Goal: Transaction & Acquisition: Purchase product/service

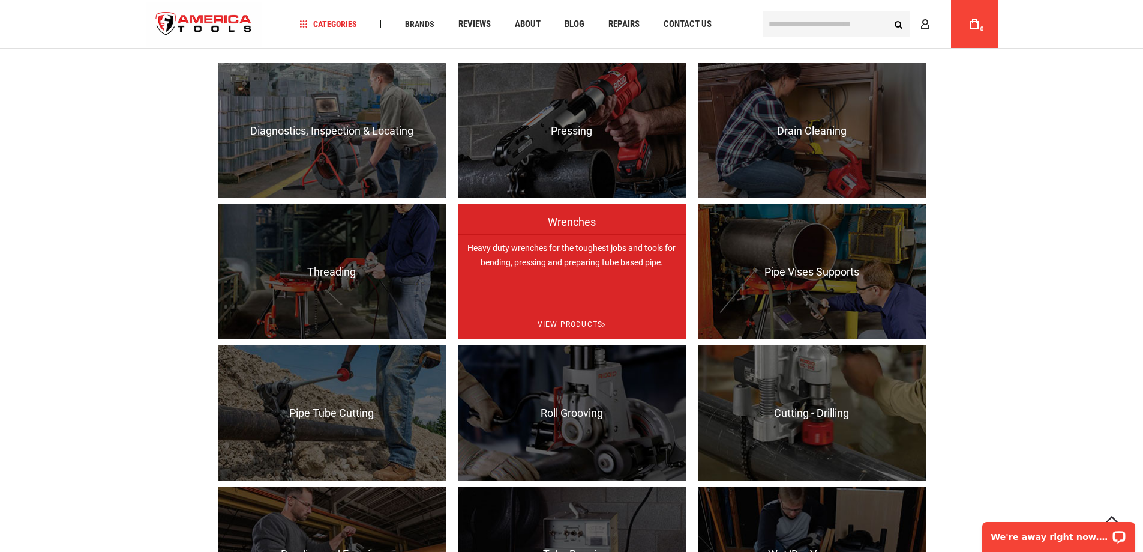
scroll to position [900, 0]
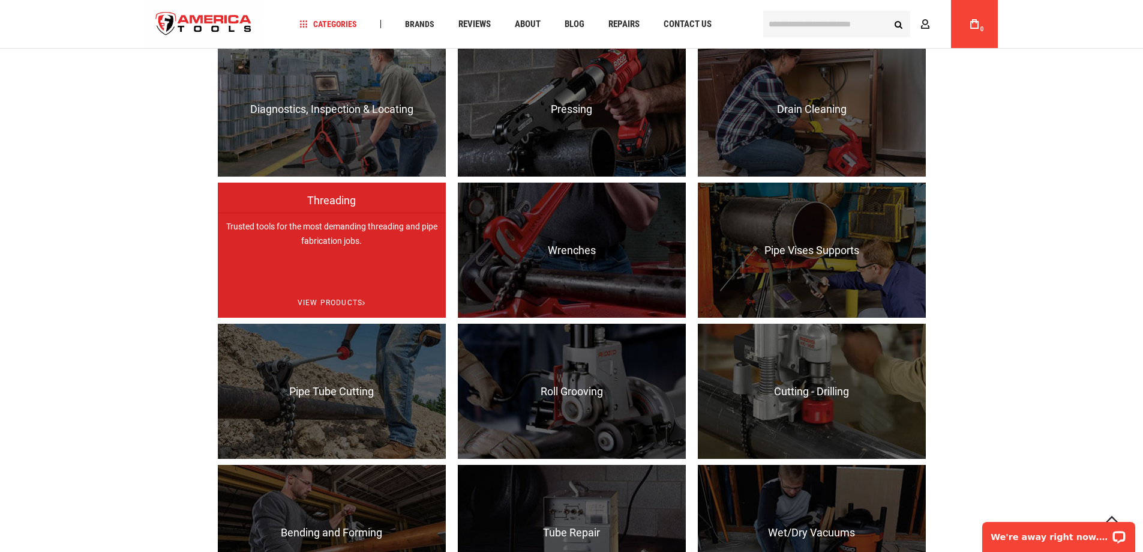
click at [331, 268] on p "Trusted tools for the most demanding threading and pipe fabrication jobs." at bounding box center [332, 279] width 228 height 135
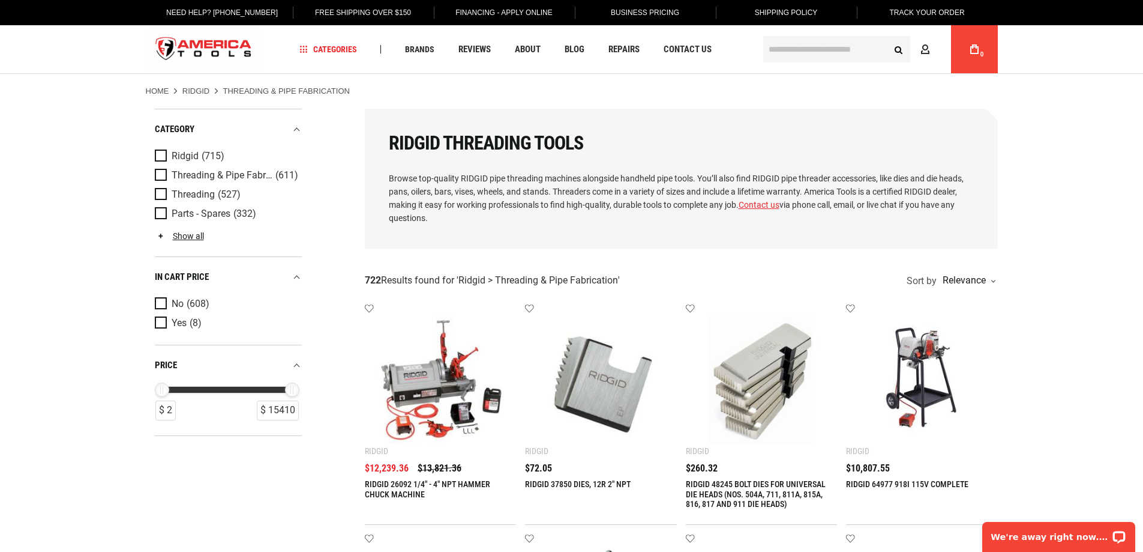
click at [790, 54] on input "text" at bounding box center [836, 49] width 147 height 26
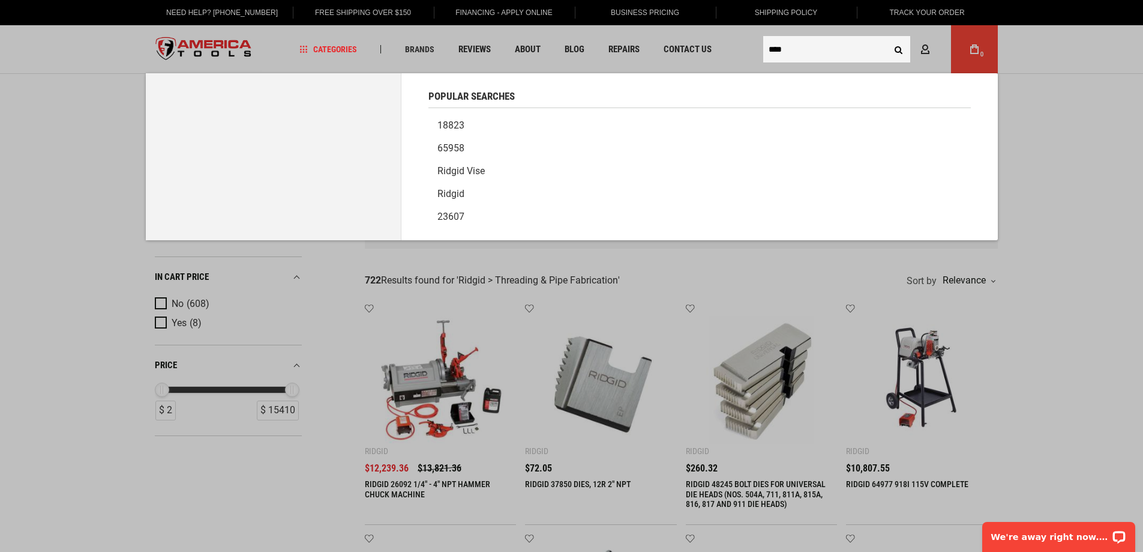
type input "****"
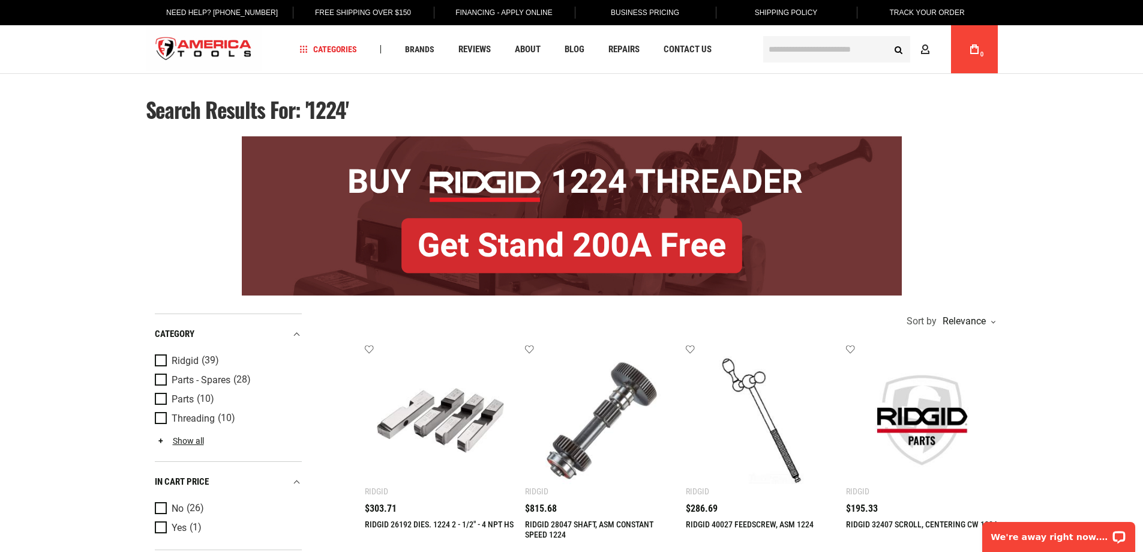
click at [828, 51] on input "text" at bounding box center [836, 49] width 147 height 26
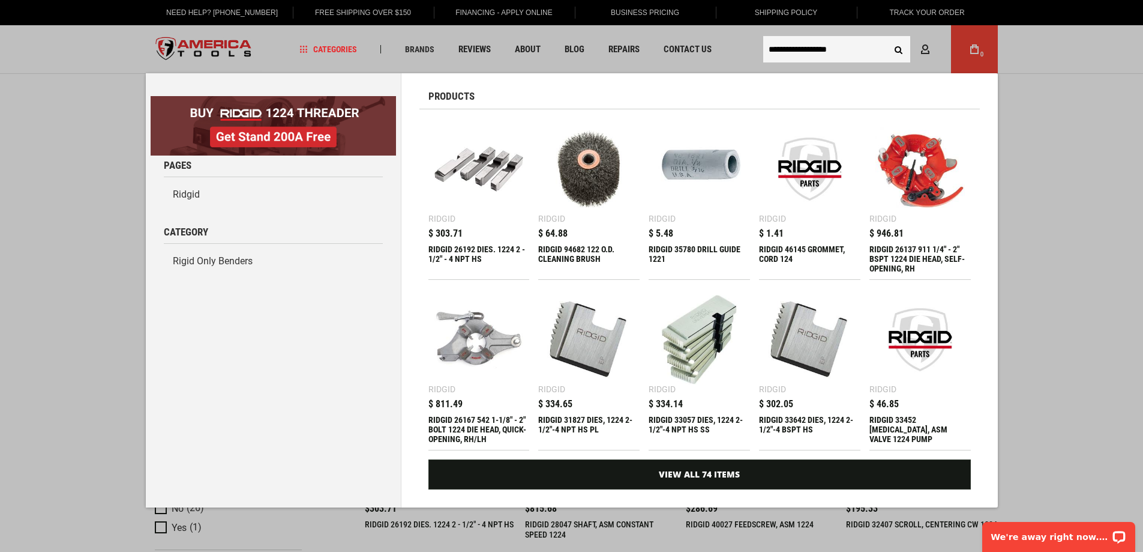
type input "**********"
click at [888, 38] on button "Search" at bounding box center [899, 49] width 23 height 23
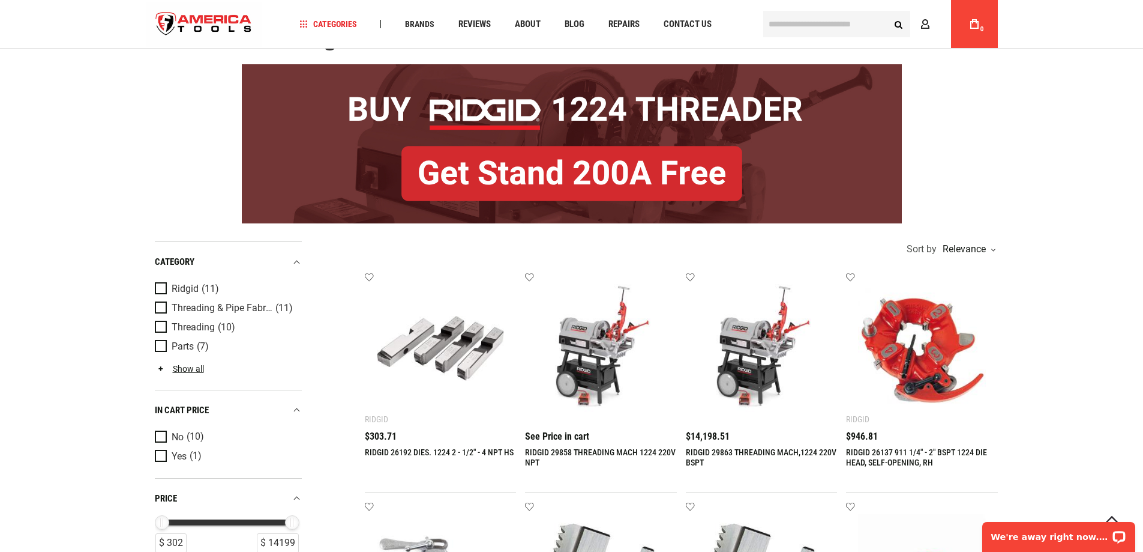
scroll to position [180, 0]
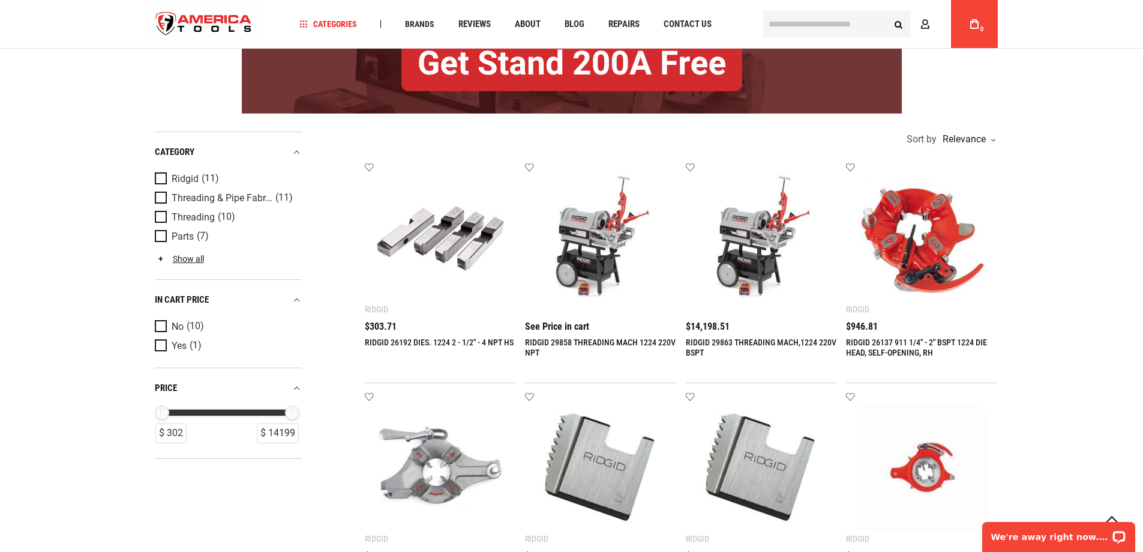
click at [586, 344] on link "RIDGID 29858 THREADING MACH 1224 220V NPT" at bounding box center [600, 347] width 151 height 20
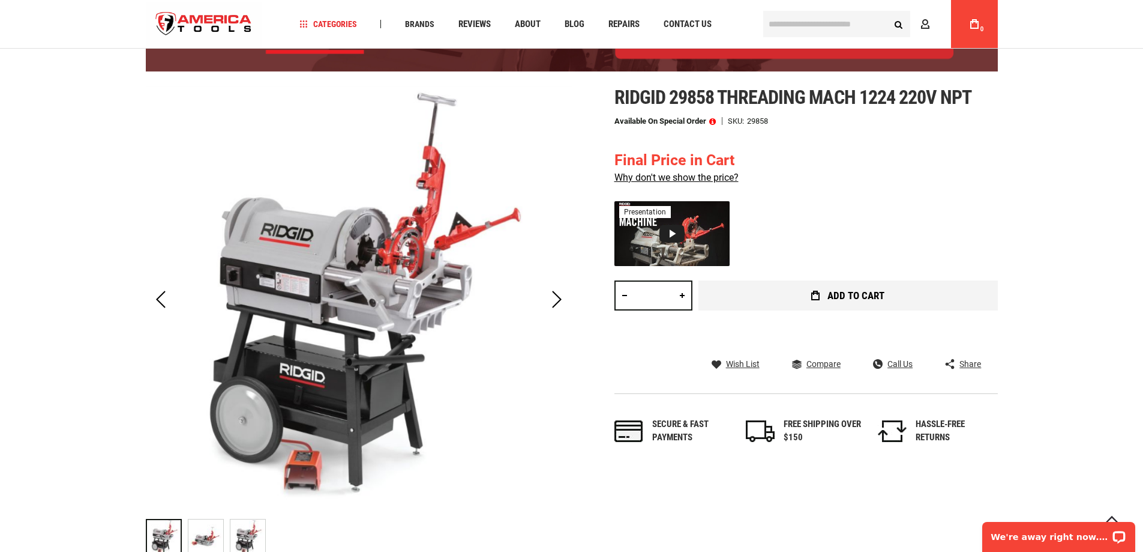
click at [837, 299] on span "Add to Cart" at bounding box center [856, 296] width 57 height 10
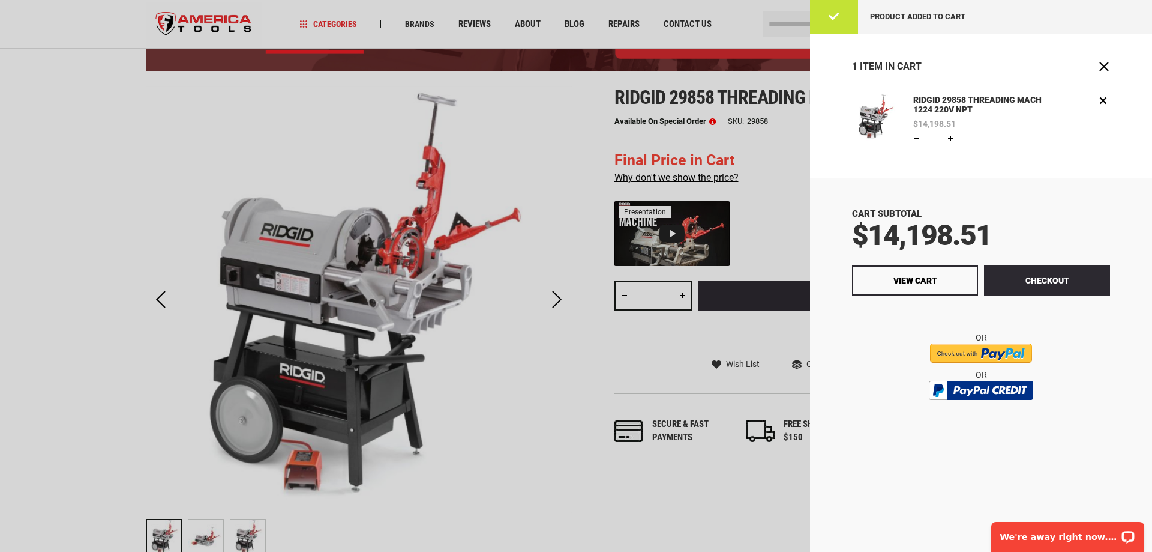
click at [239, 539] on div at bounding box center [576, 276] width 1152 height 552
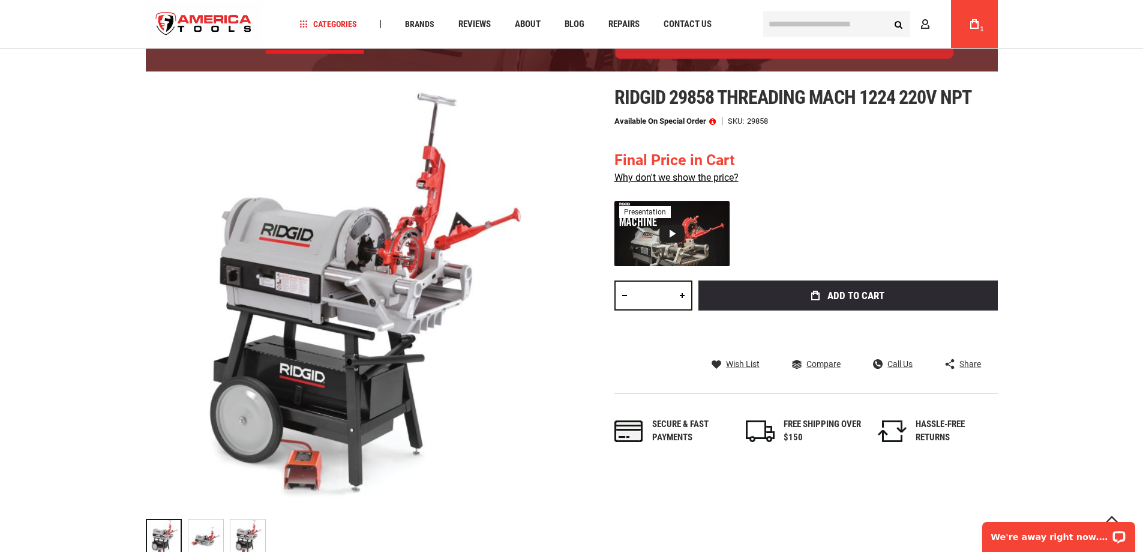
click at [712, 119] on span at bounding box center [712, 121] width 7 height 8
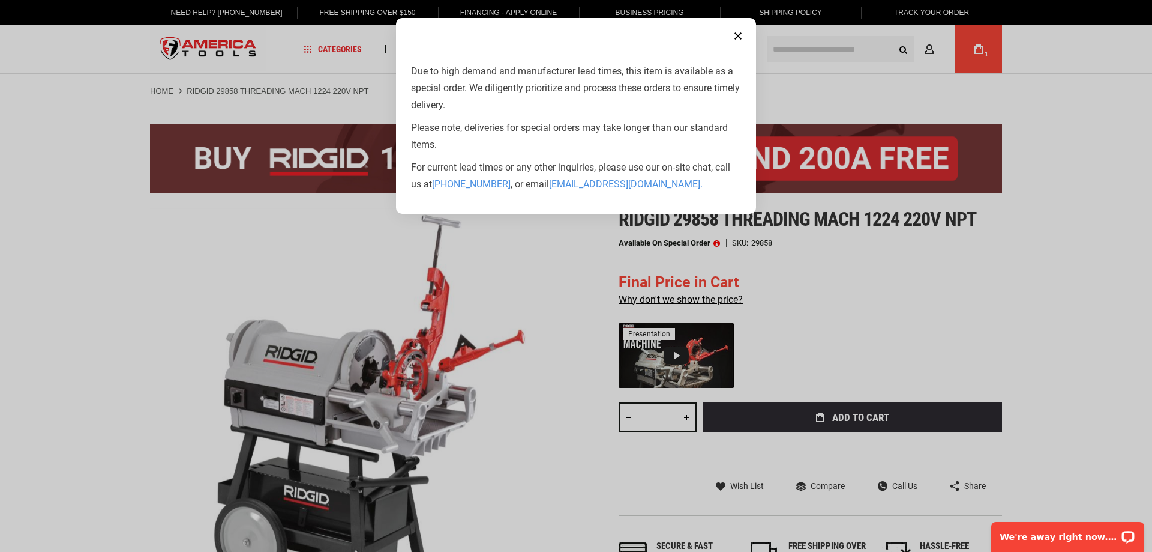
click at [745, 35] on button "Close" at bounding box center [738, 36] width 24 height 24
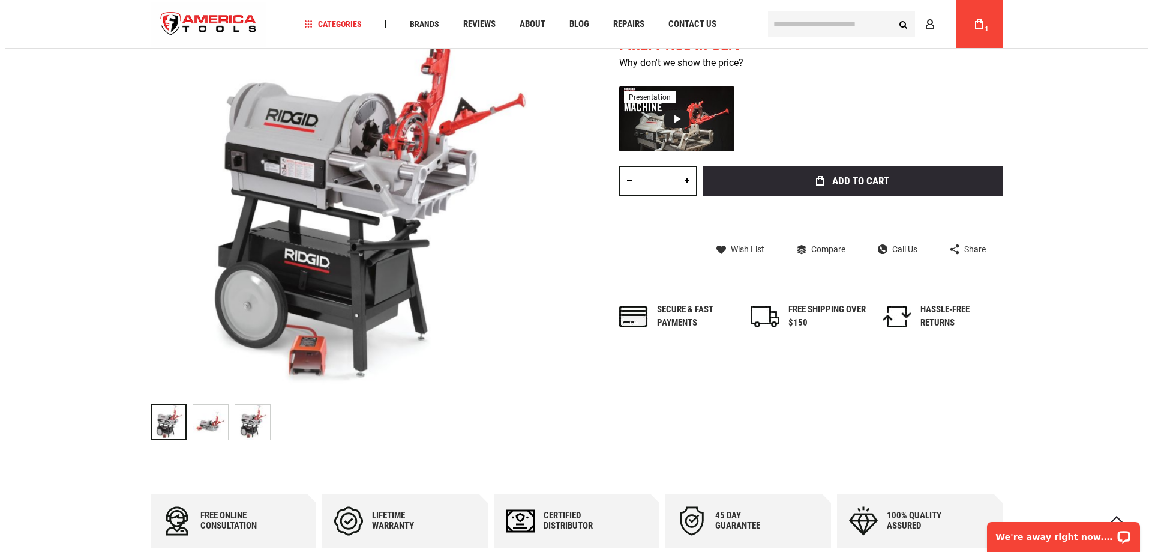
scroll to position [240, 0]
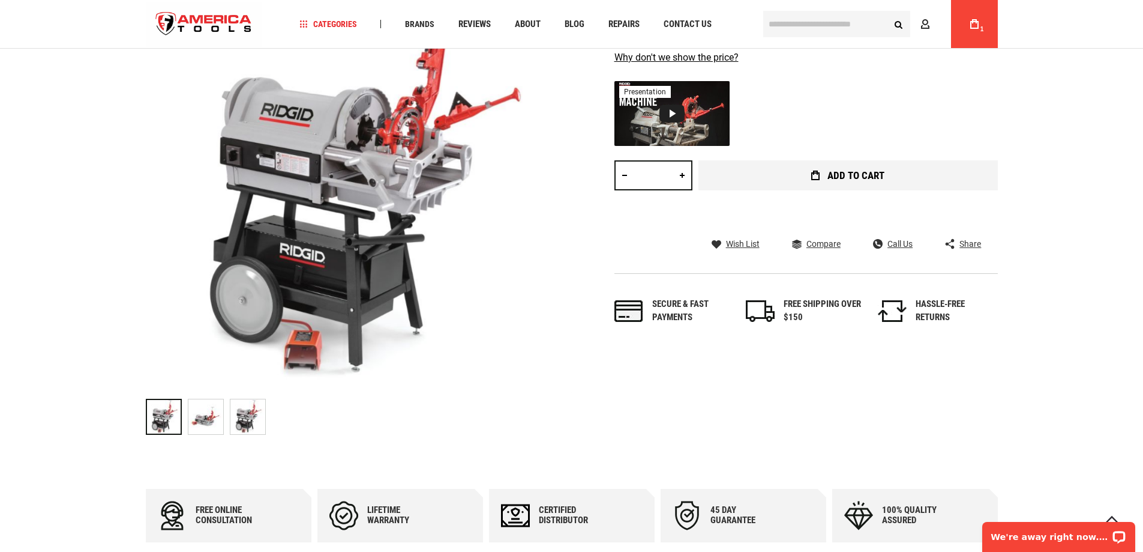
click at [848, 178] on span "Add to Cart" at bounding box center [856, 175] width 57 height 10
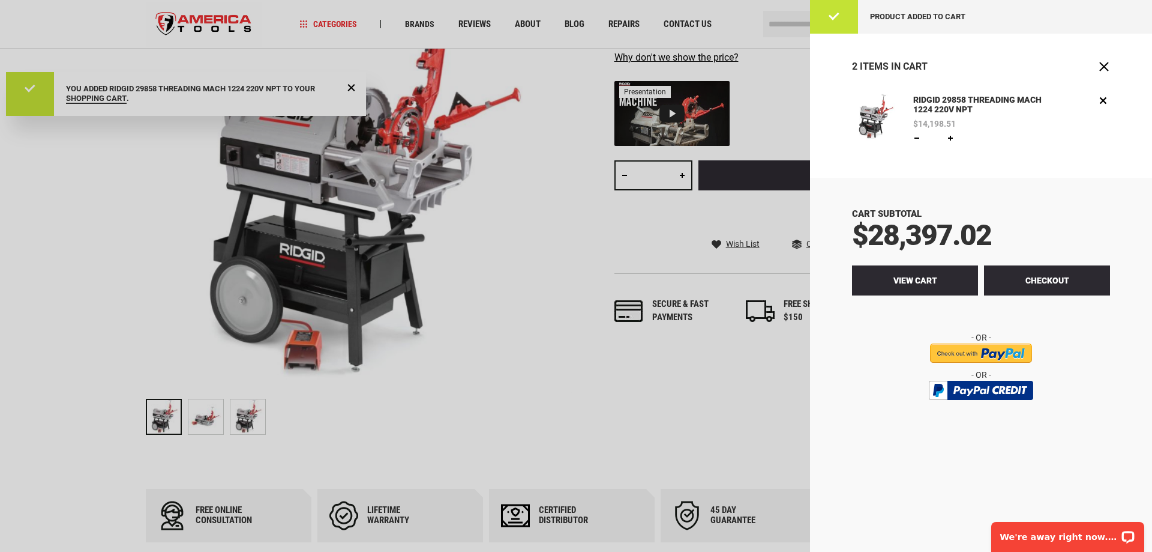
click at [918, 279] on span "View Cart" at bounding box center [916, 281] width 44 height 10
click at [917, 140] on link at bounding box center [917, 138] width 10 height 10
type input "*"
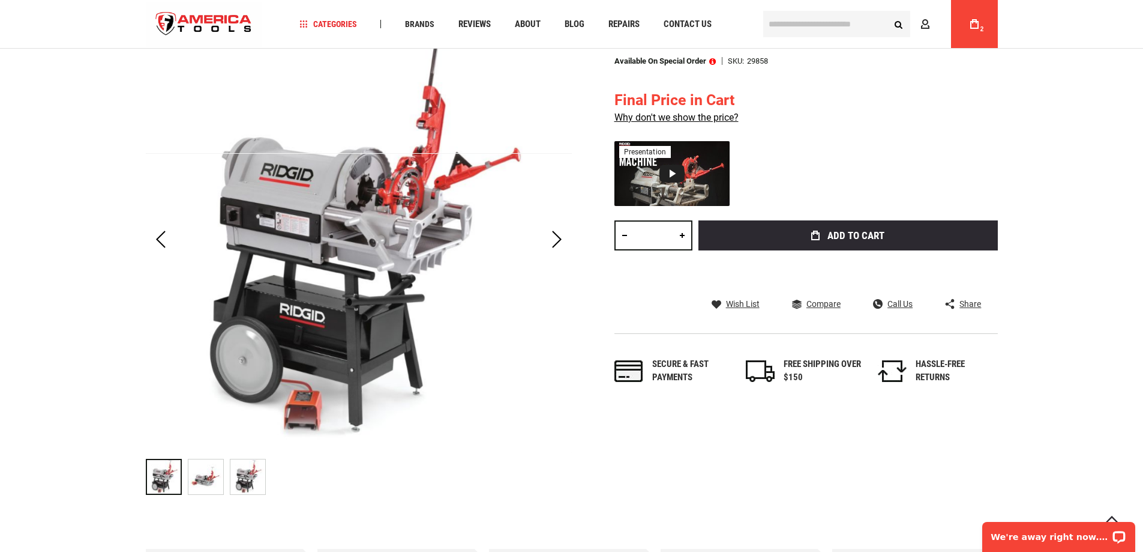
click at [970, 35] on link "My Cart 2" at bounding box center [974, 24] width 23 height 48
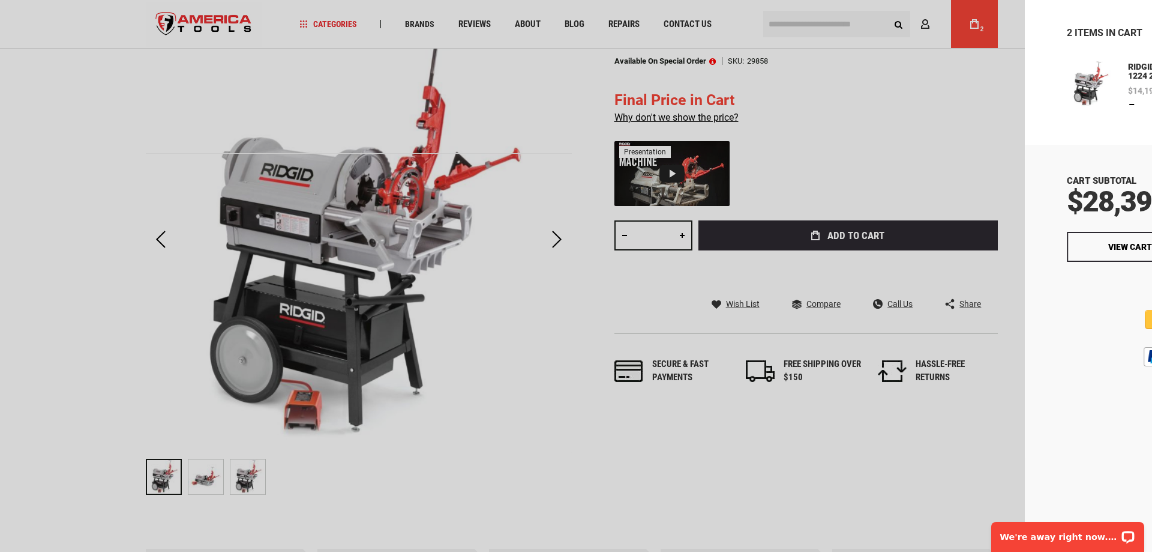
click at [918, 106] on link at bounding box center [917, 105] width 10 height 10
type input "*"
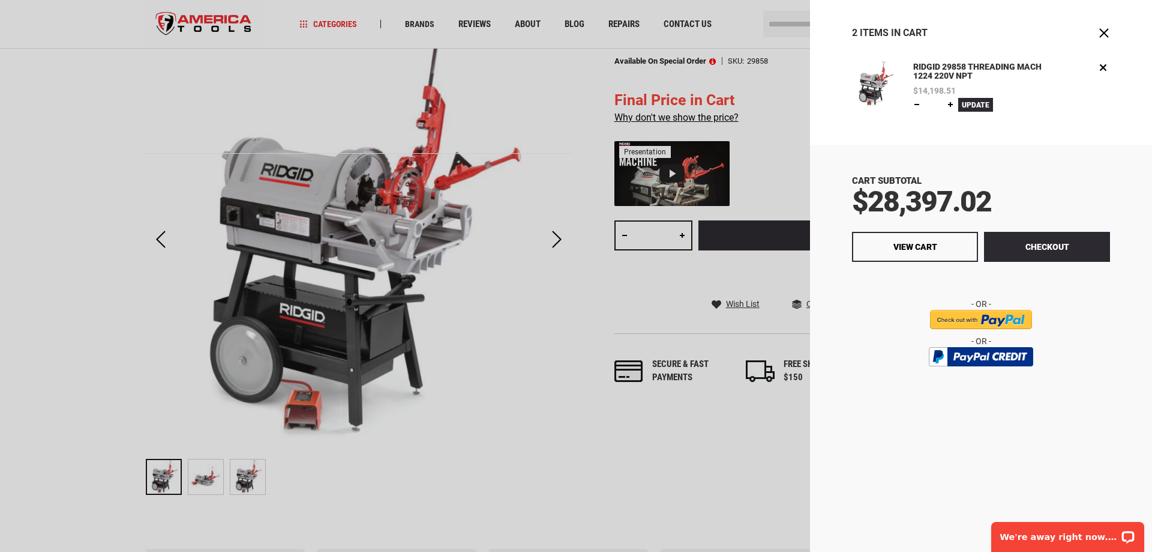
click at [981, 102] on span "Update" at bounding box center [976, 105] width 28 height 8
click at [928, 247] on span "View Cart" at bounding box center [916, 247] width 44 height 10
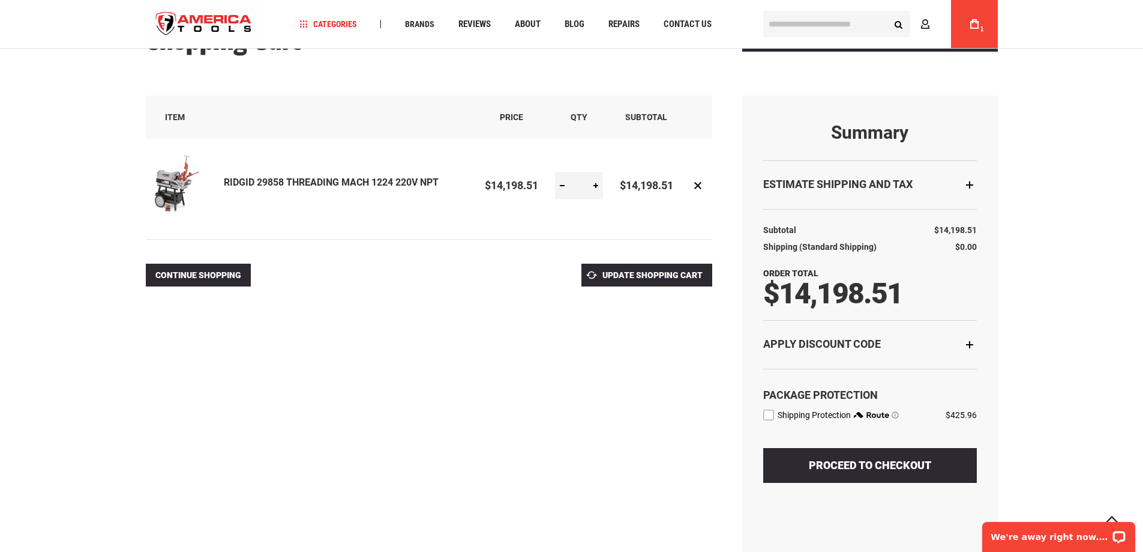
scroll to position [180, 0]
